Goal: Transaction & Acquisition: Purchase product/service

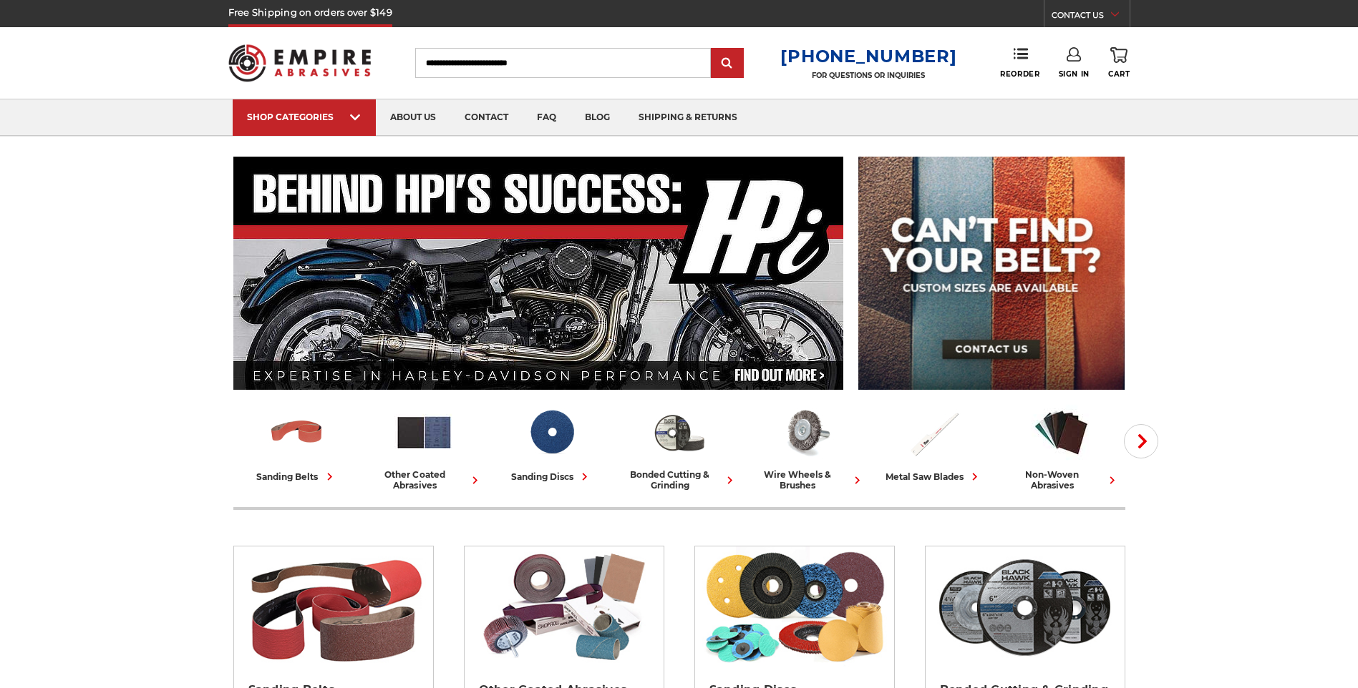
drag, startPoint x: 0, startPoint y: 0, endPoint x: 485, endPoint y: 65, distance: 489.6
click at [485, 65] on input "Search" at bounding box center [563, 63] width 296 height 30
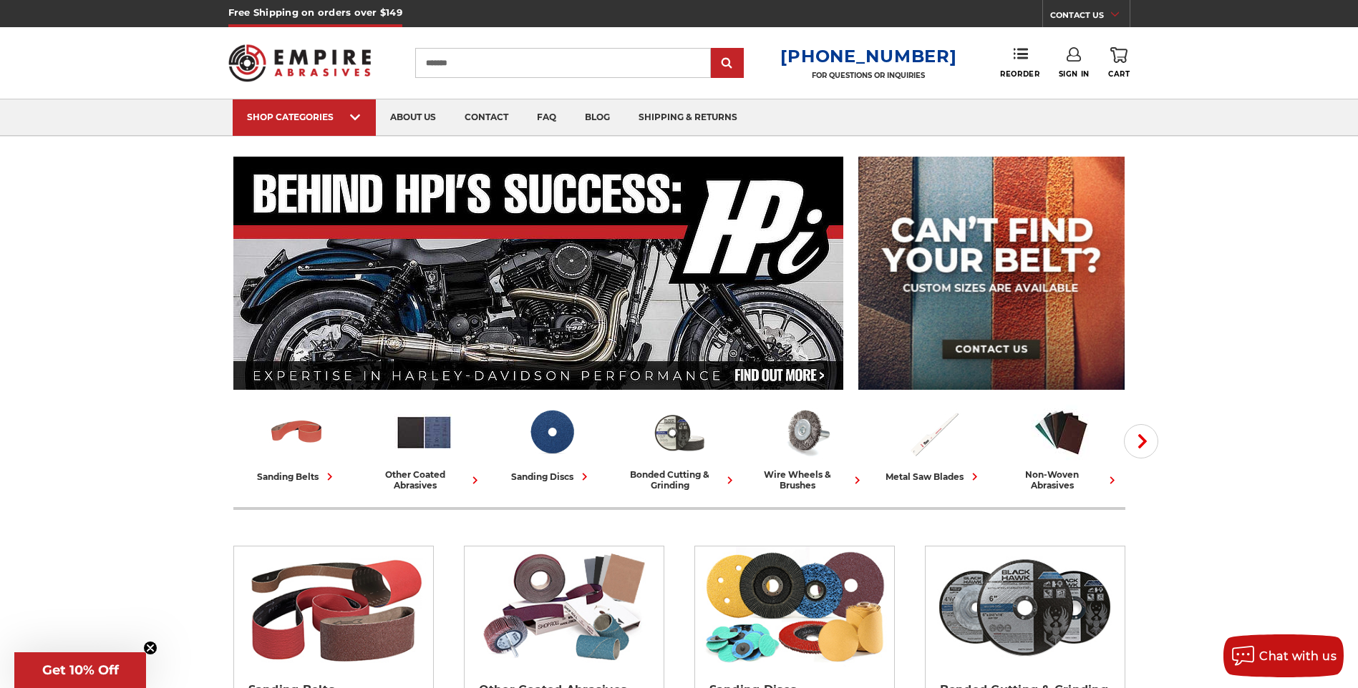
type input "*******"
click at [713, 49] on input "submit" at bounding box center [727, 63] width 29 height 29
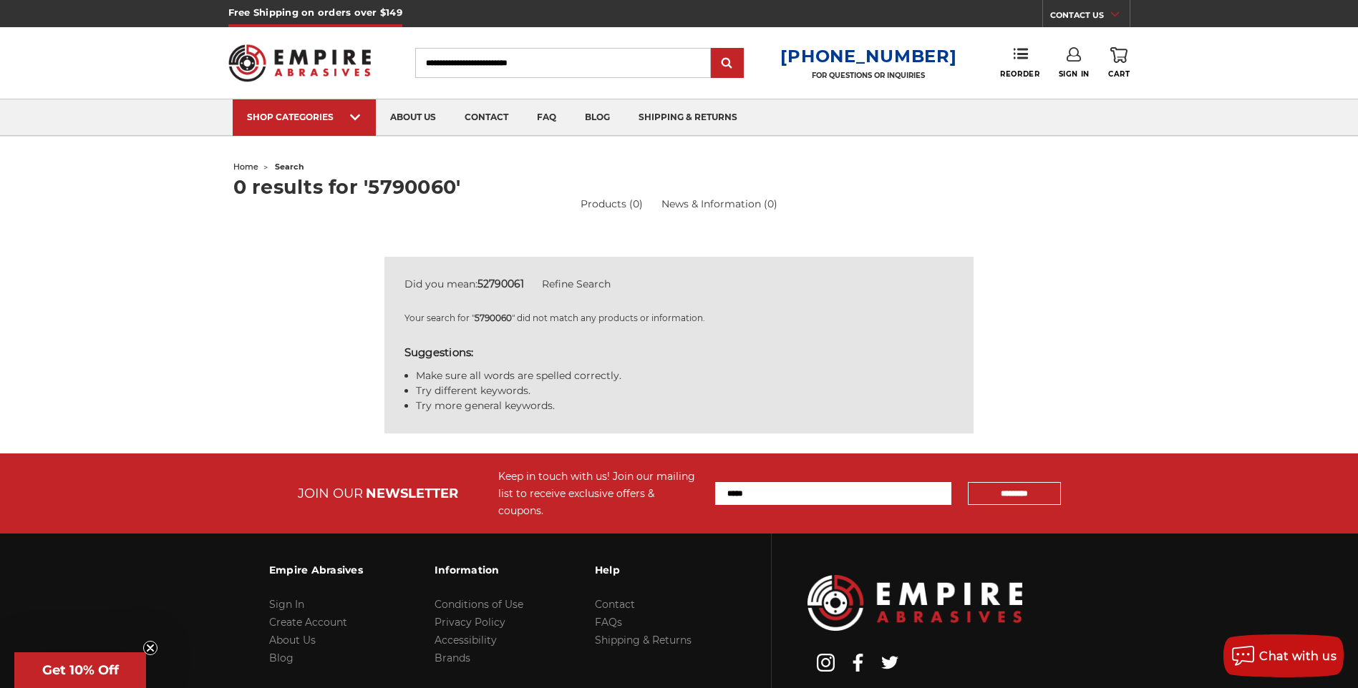
click at [447, 65] on input "Search" at bounding box center [563, 63] width 296 height 30
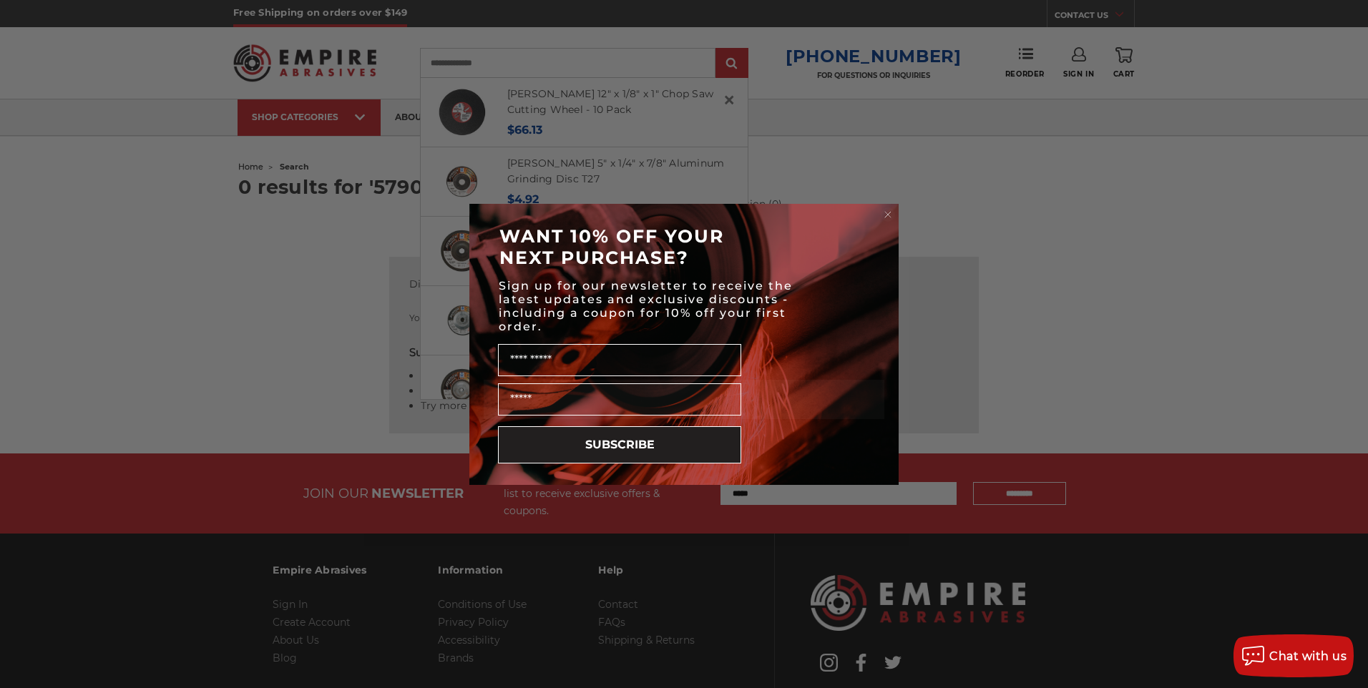
click at [889, 215] on icon "Close dialog" at bounding box center [888, 215] width 6 height 6
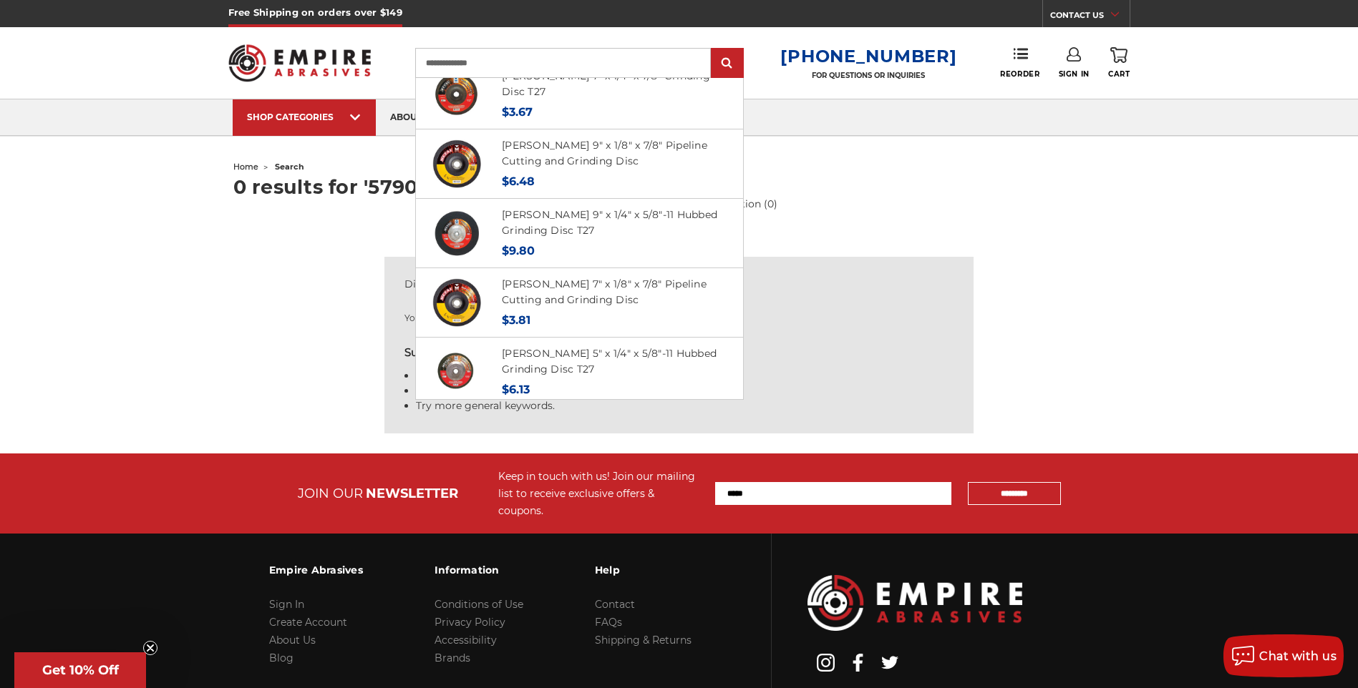
scroll to position [505, 0]
click at [522, 66] on input "**********" at bounding box center [563, 63] width 296 height 30
type input "**********"
click at [713, 49] on input "submit" at bounding box center [727, 63] width 29 height 29
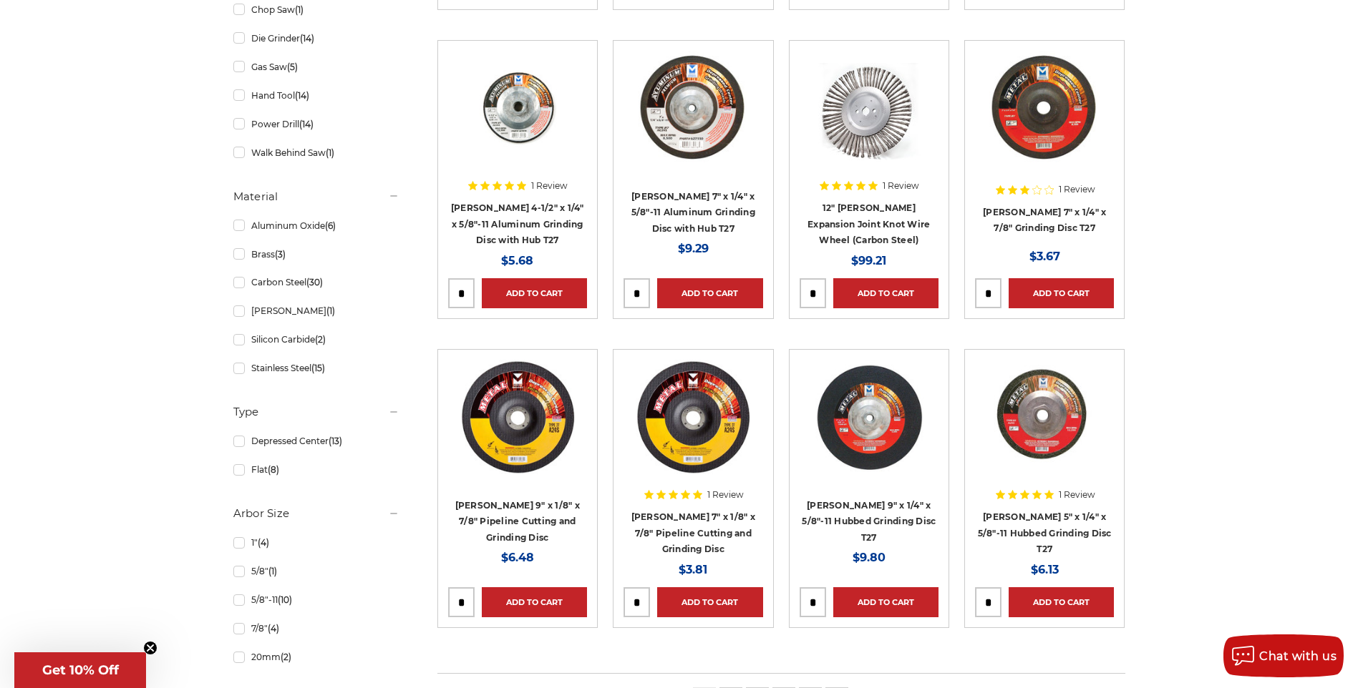
scroll to position [716, 0]
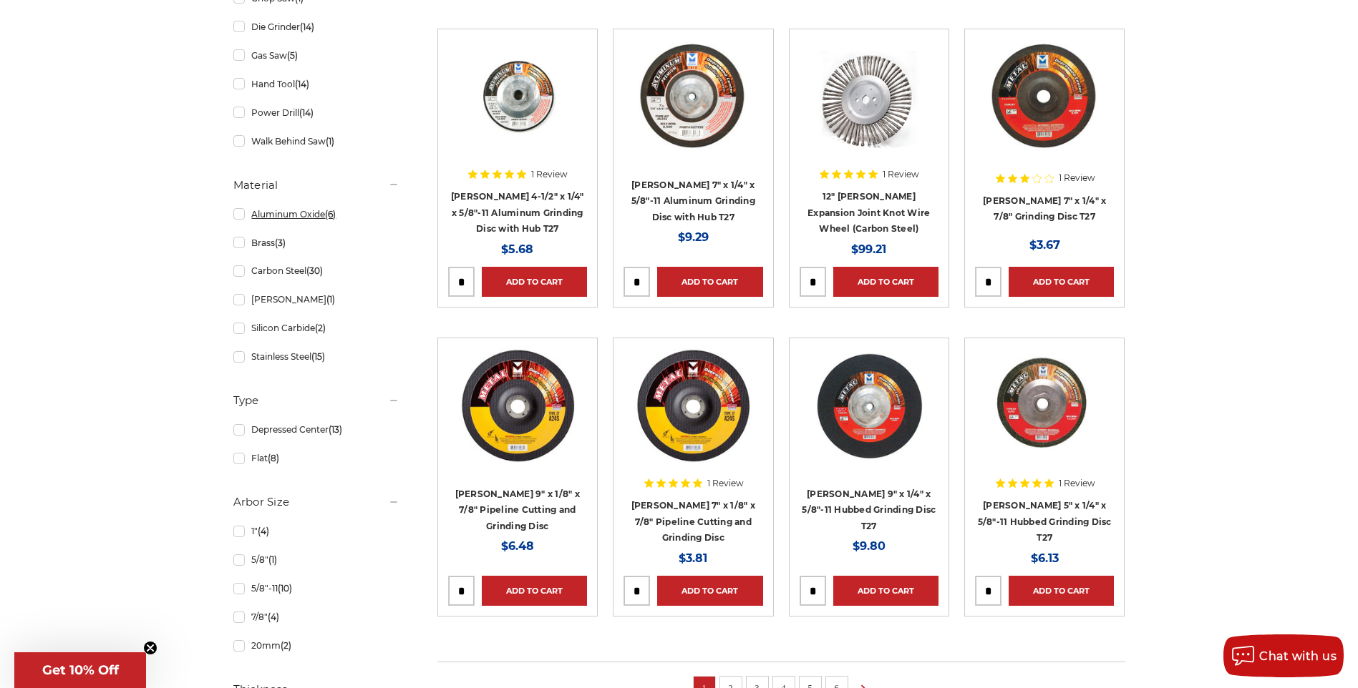
click at [239, 215] on link "Aluminum Oxide (6)" at bounding box center [316, 214] width 166 height 25
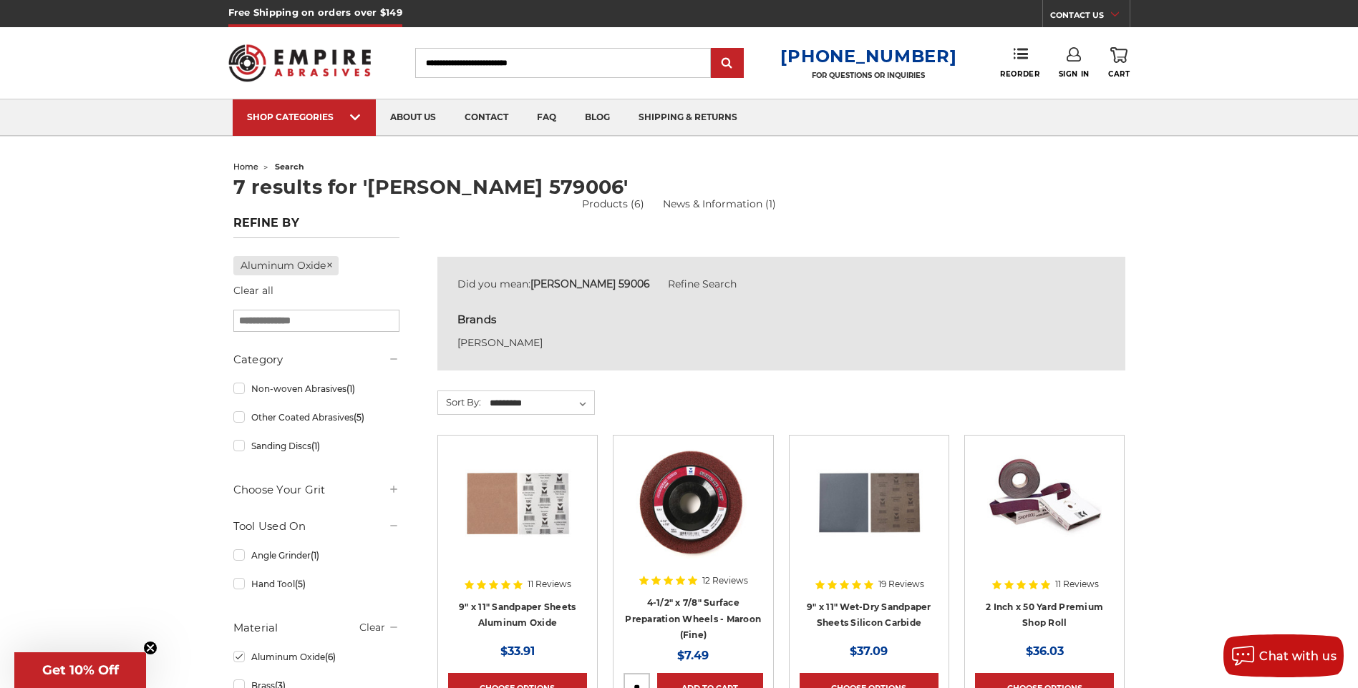
click at [502, 62] on input "Search" at bounding box center [563, 63] width 296 height 30
type input "******"
click at [713, 49] on input "submit" at bounding box center [727, 63] width 29 height 29
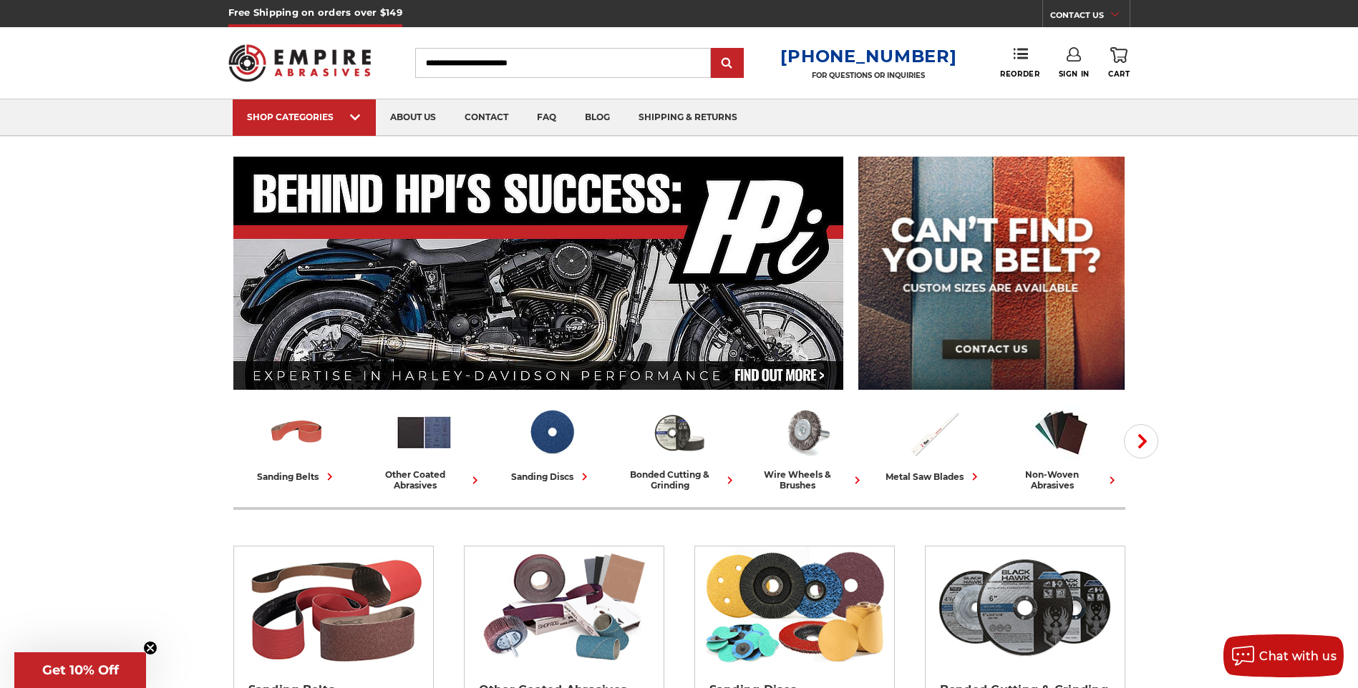
click at [456, 67] on input "Search" at bounding box center [563, 63] width 296 height 30
type input "***"
click at [713, 49] on input "submit" at bounding box center [727, 63] width 29 height 29
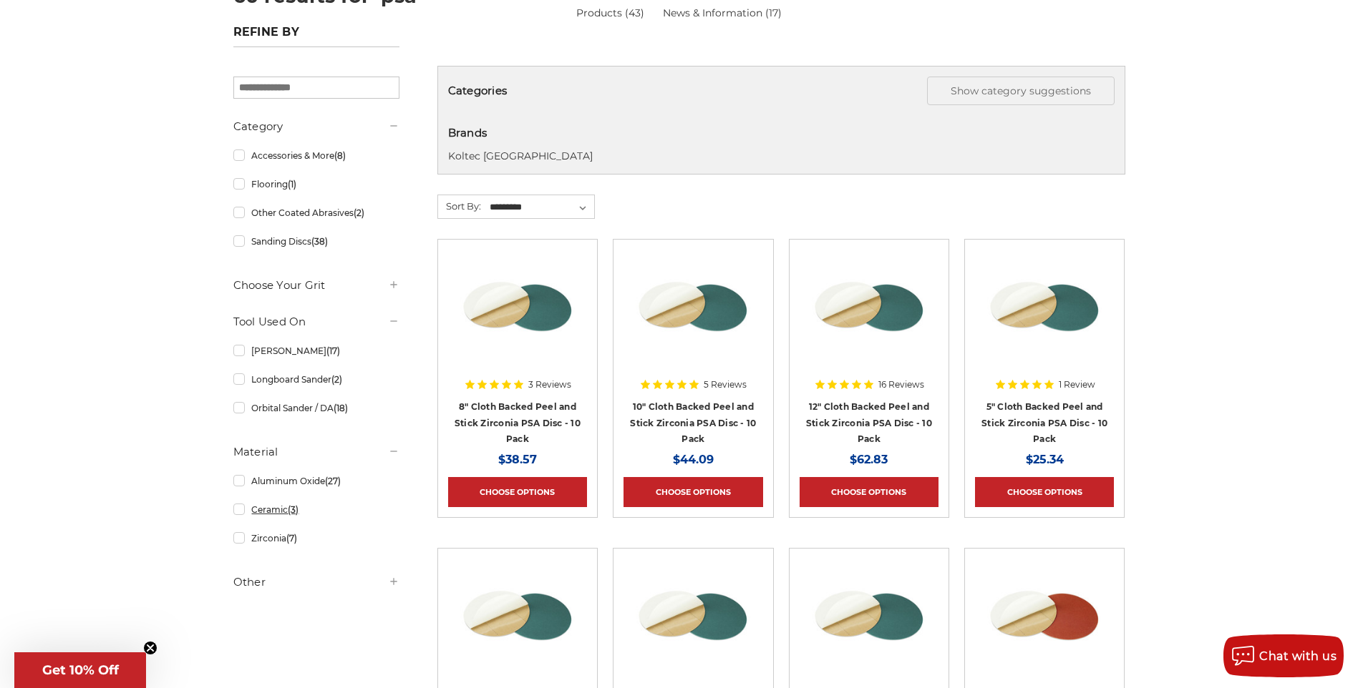
scroll to position [358, 0]
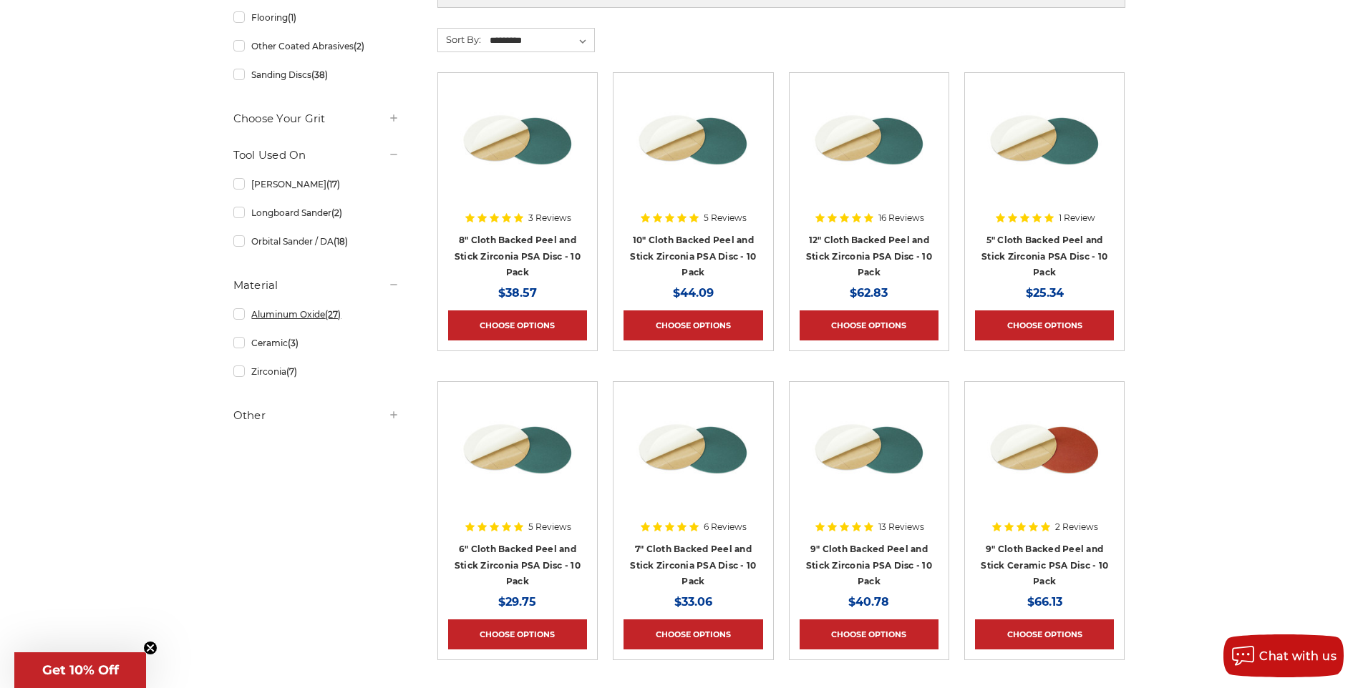
click at [240, 312] on link "Aluminum Oxide (27)" at bounding box center [316, 314] width 166 height 25
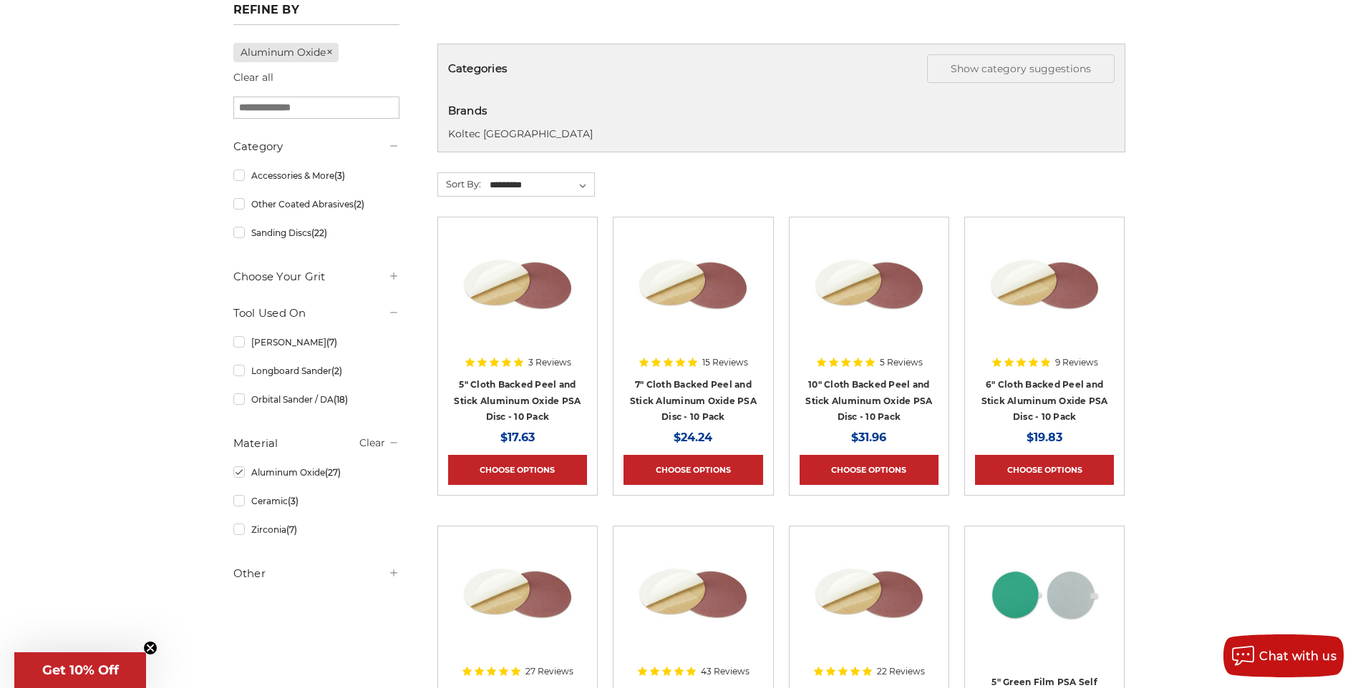
scroll to position [215, 0]
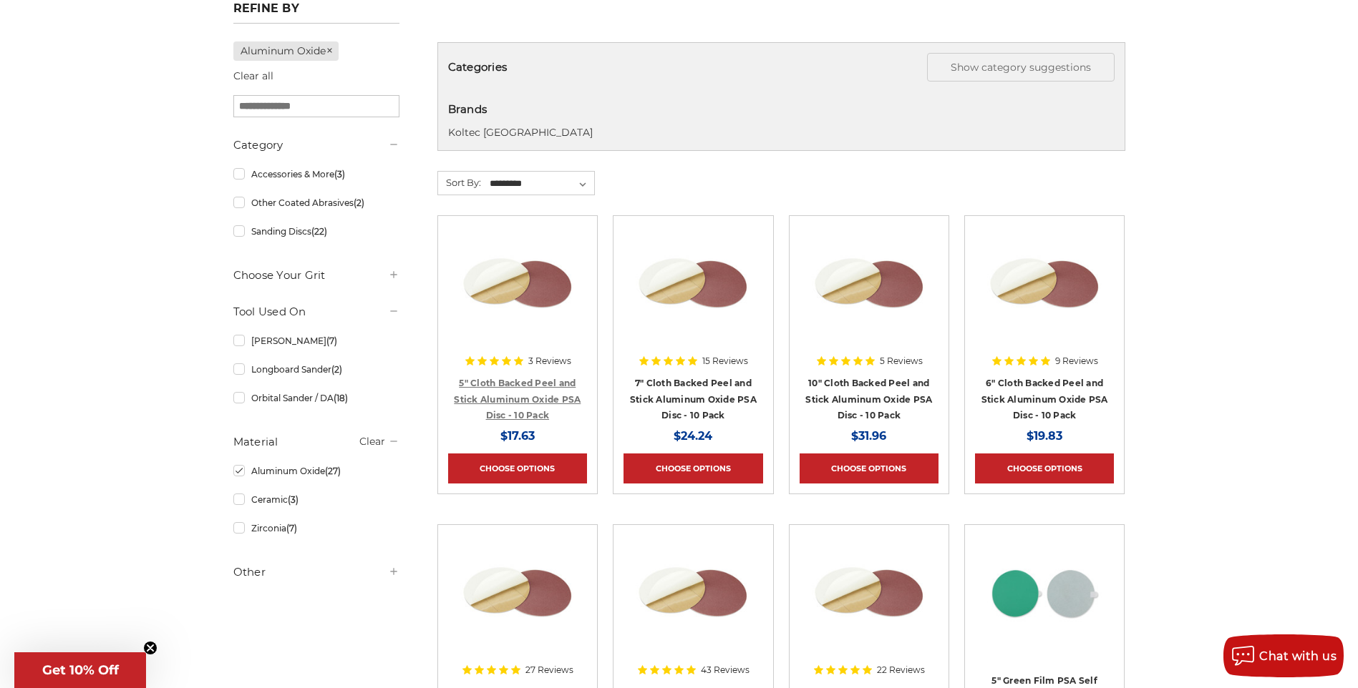
click at [515, 394] on link "5" Cloth Backed Peel and Stick Aluminum Oxide PSA Disc - 10 Pack" at bounding box center [517, 399] width 127 height 43
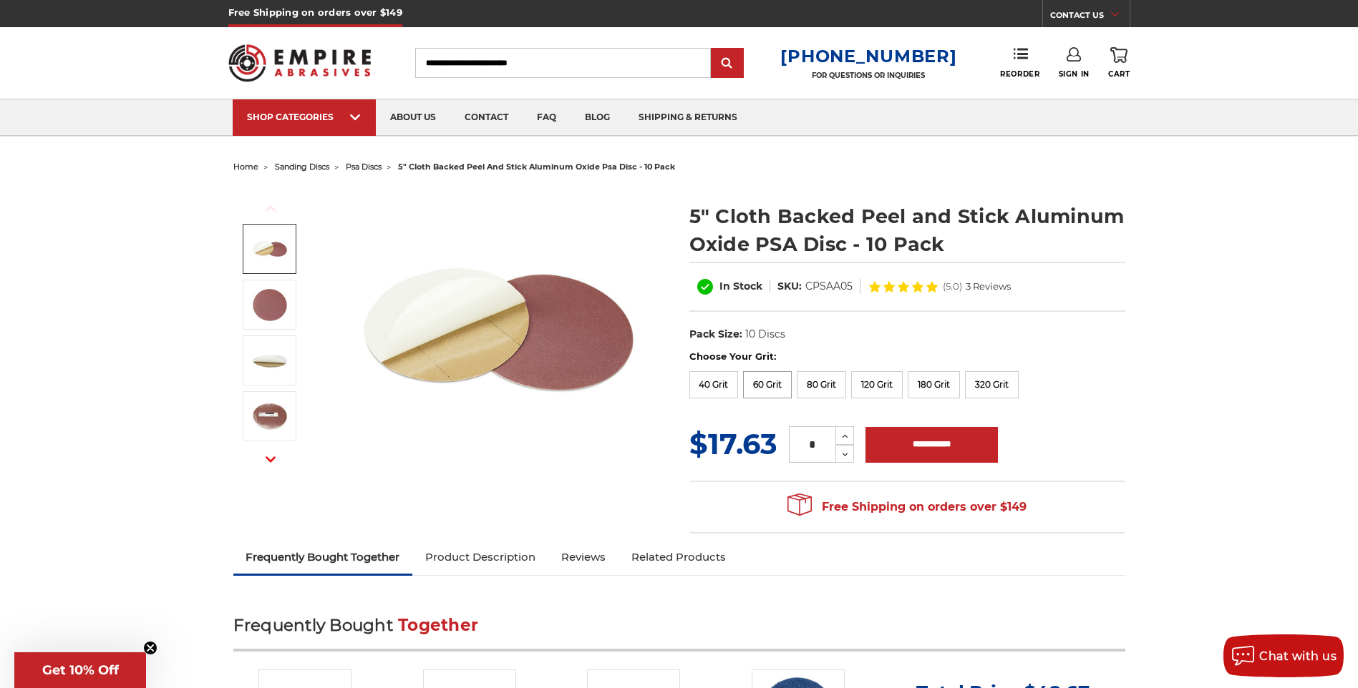
click at [762, 385] on label "60 Grit" at bounding box center [767, 384] width 49 height 27
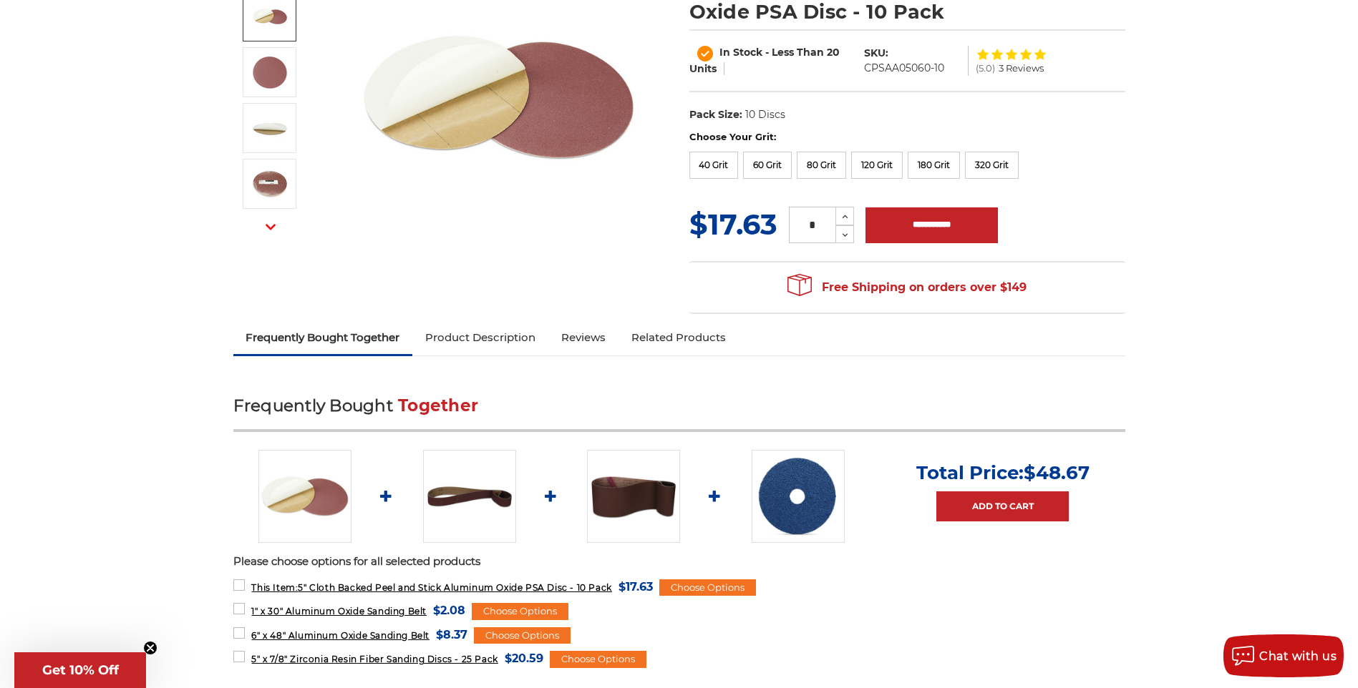
scroll to position [286, 0]
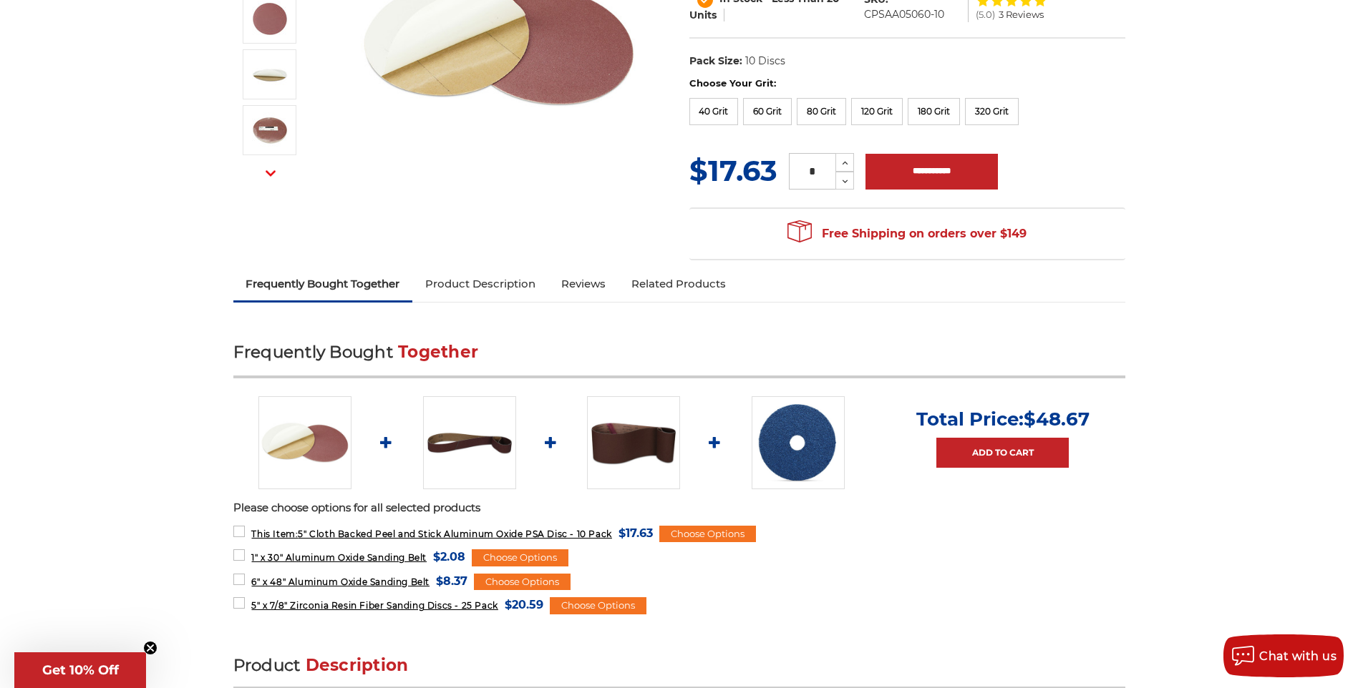
click at [469, 283] on link "Product Description" at bounding box center [480, 283] width 136 height 31
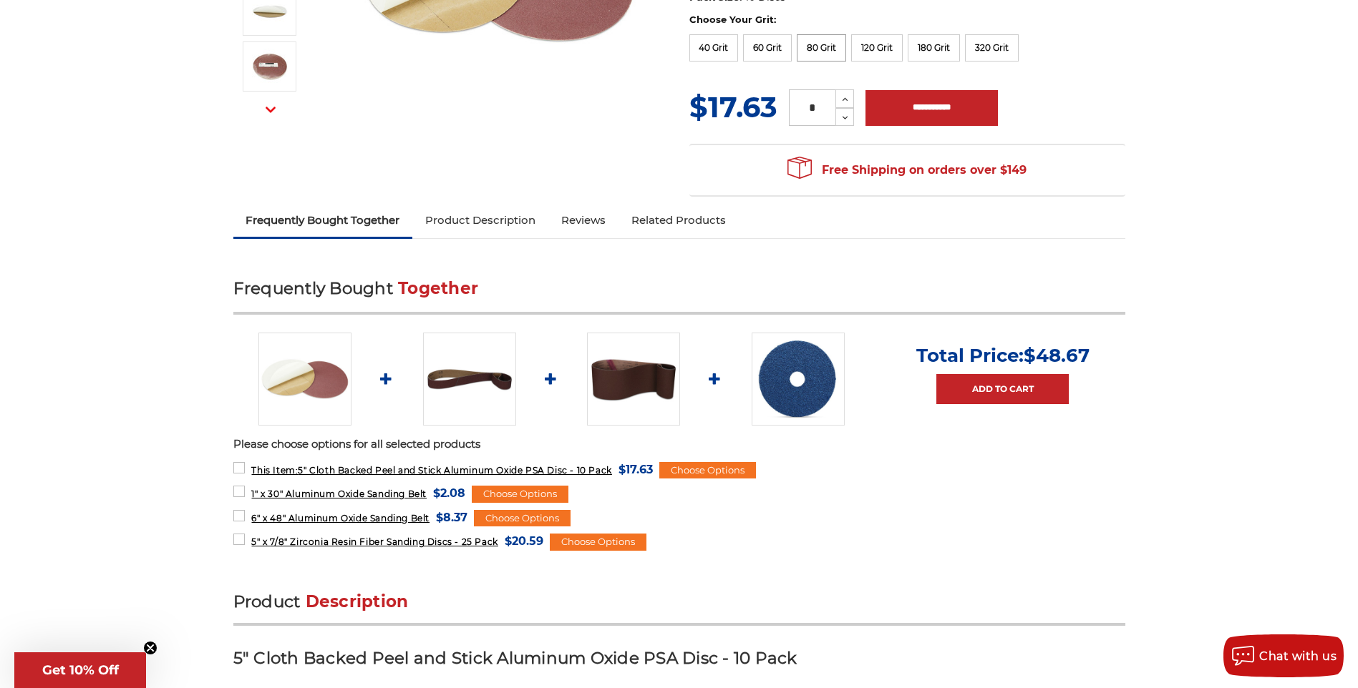
scroll to position [139, 0]
